Goal: Transaction & Acquisition: Purchase product/service

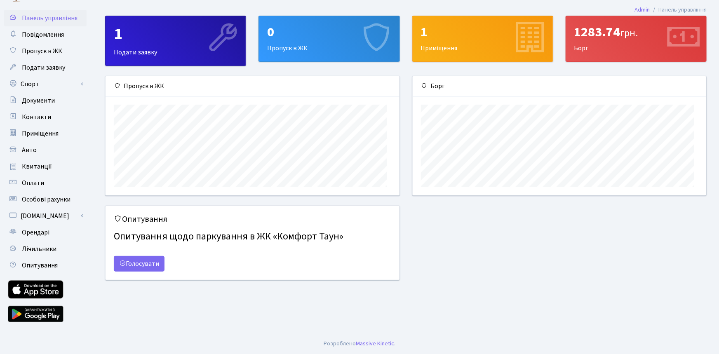
scroll to position [33, 0]
click at [38, 171] on span "Квитанції" at bounding box center [37, 166] width 30 height 9
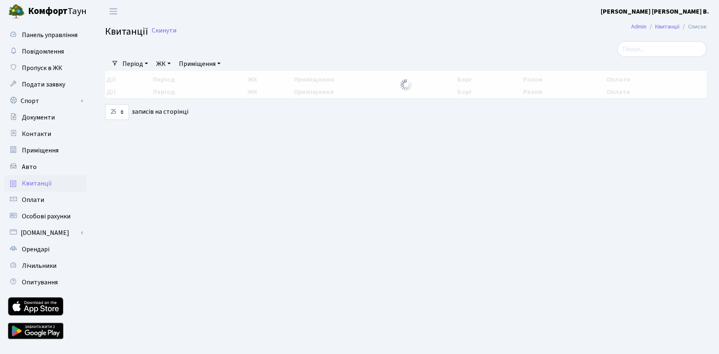
select select "25"
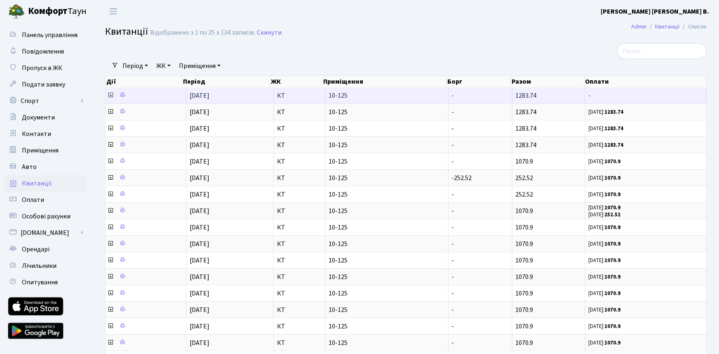
click at [112, 99] on icon at bounding box center [110, 95] width 7 height 7
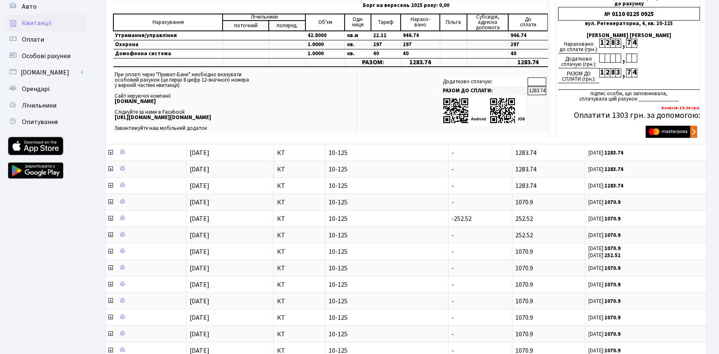
scroll to position [165, 0]
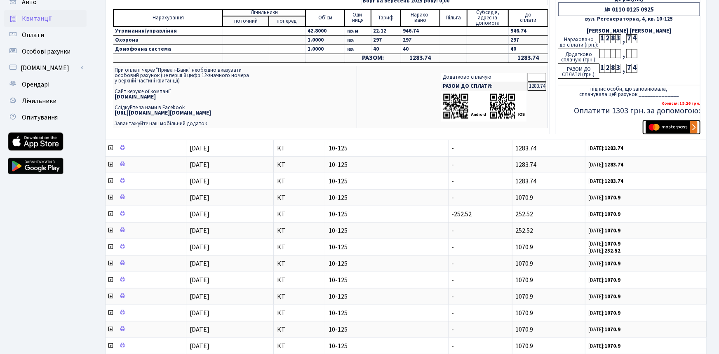
click at [681, 134] on img "submit" at bounding box center [672, 127] width 52 height 12
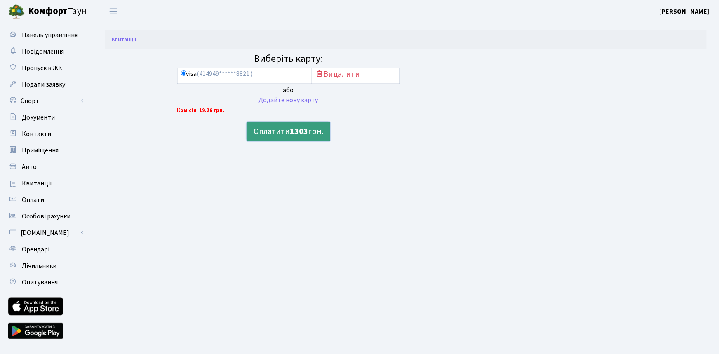
click at [295, 137] on b "1303" at bounding box center [299, 132] width 18 height 12
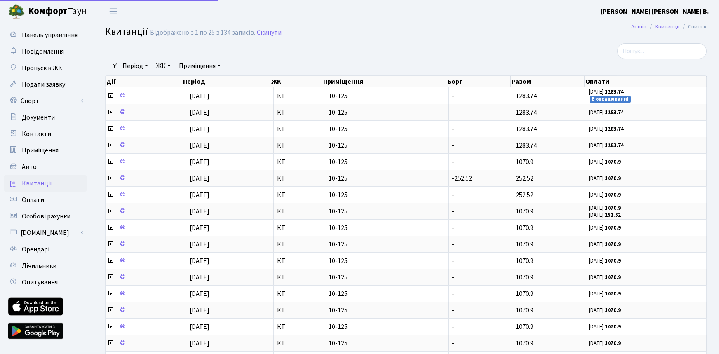
select select "25"
click at [675, 10] on b "[PERSON_NAME] [PERSON_NAME] В." at bounding box center [655, 11] width 108 height 9
click at [636, 52] on link "Вийти" at bounding box center [668, 45] width 82 height 13
